Goal: Entertainment & Leisure: Consume media (video, audio)

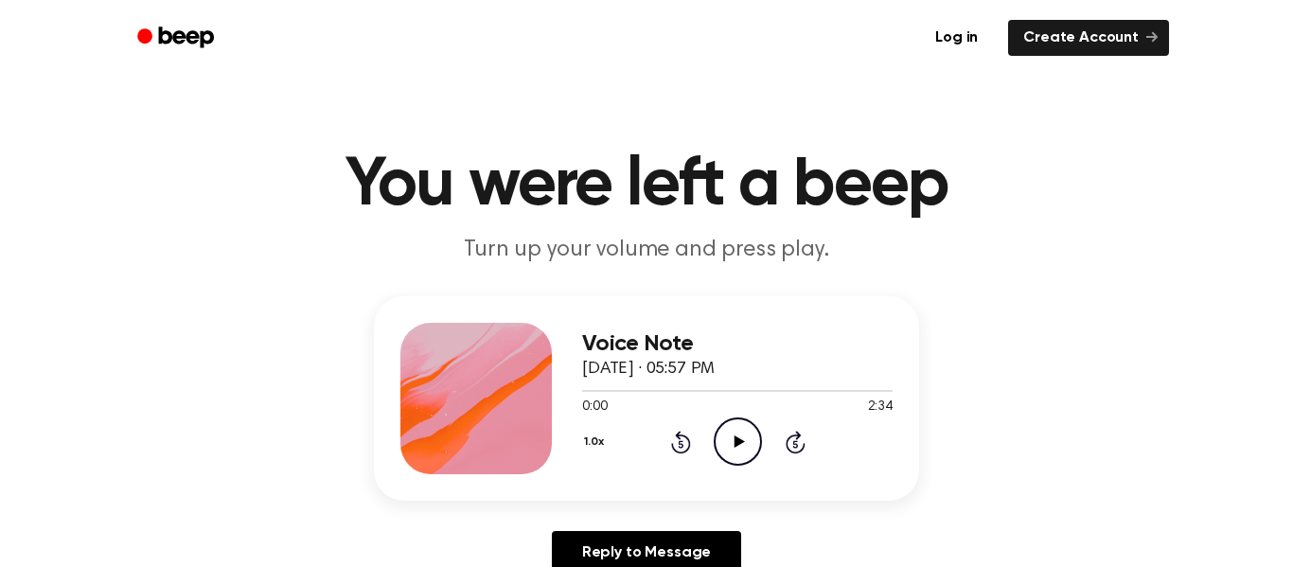
click at [738, 450] on icon "Play Audio" at bounding box center [738, 442] width 48 height 48
click at [729, 449] on icon "Play Audio" at bounding box center [738, 442] width 48 height 48
click at [683, 438] on icon "Rewind 5 seconds" at bounding box center [680, 442] width 21 height 25
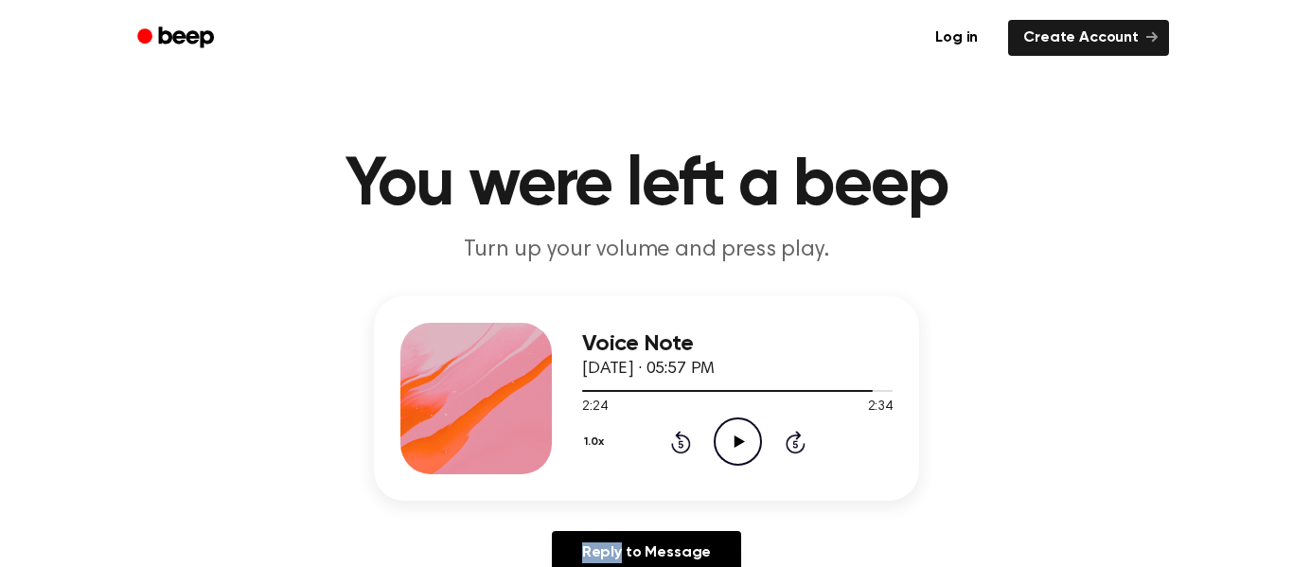
click at [683, 438] on icon "Rewind 5 seconds" at bounding box center [680, 442] width 21 height 25
click at [585, 394] on div at bounding box center [737, 390] width 311 height 15
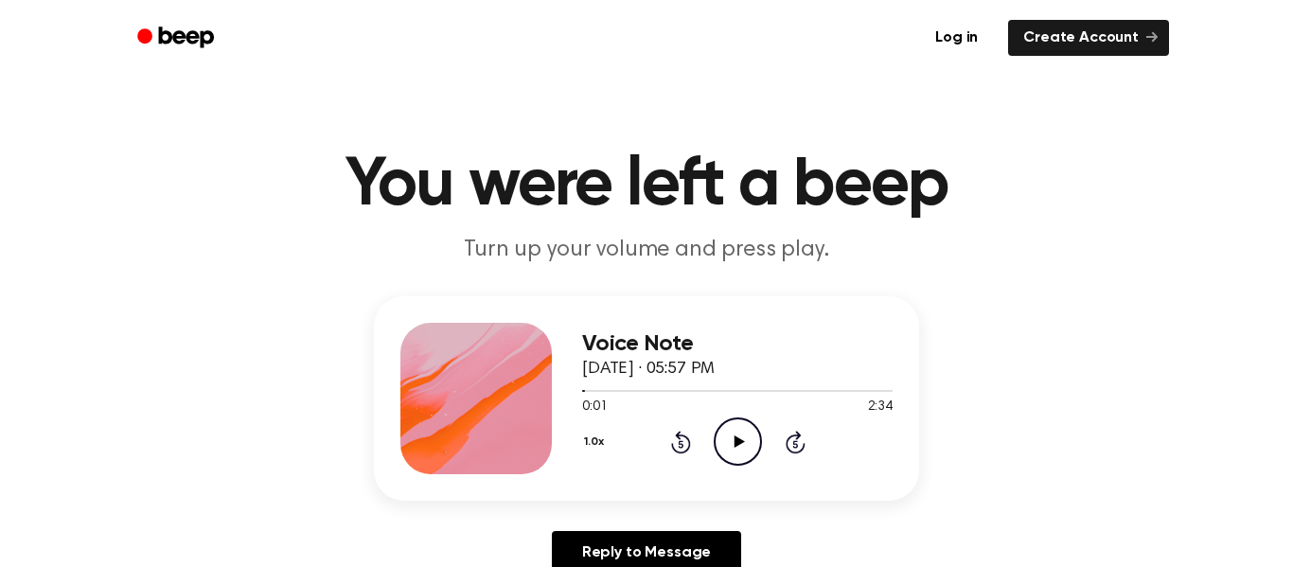
click at [740, 441] on icon at bounding box center [739, 442] width 10 height 12
click at [740, 441] on icon at bounding box center [738, 442] width 9 height 12
